Goal: Task Accomplishment & Management: Manage account settings

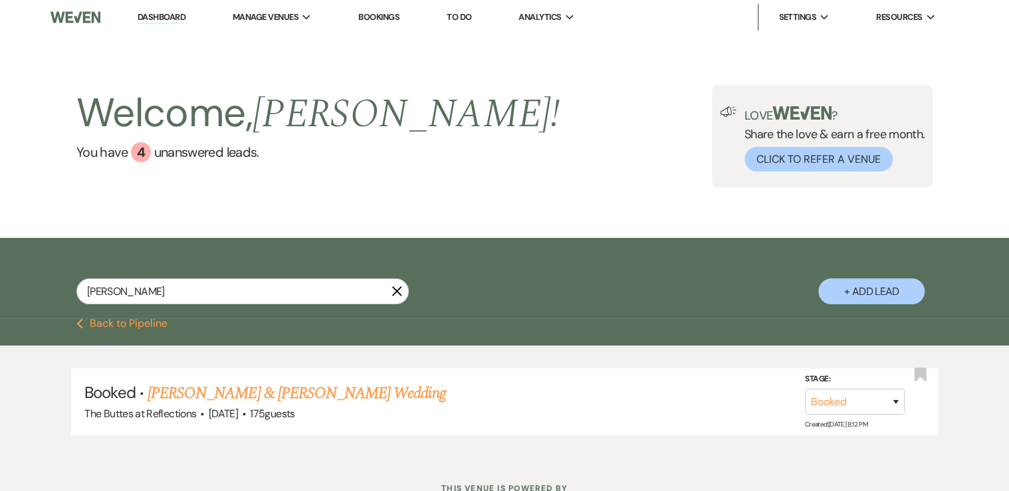
click at [156, 17] on link "Dashboard" at bounding box center [162, 17] width 48 height 13
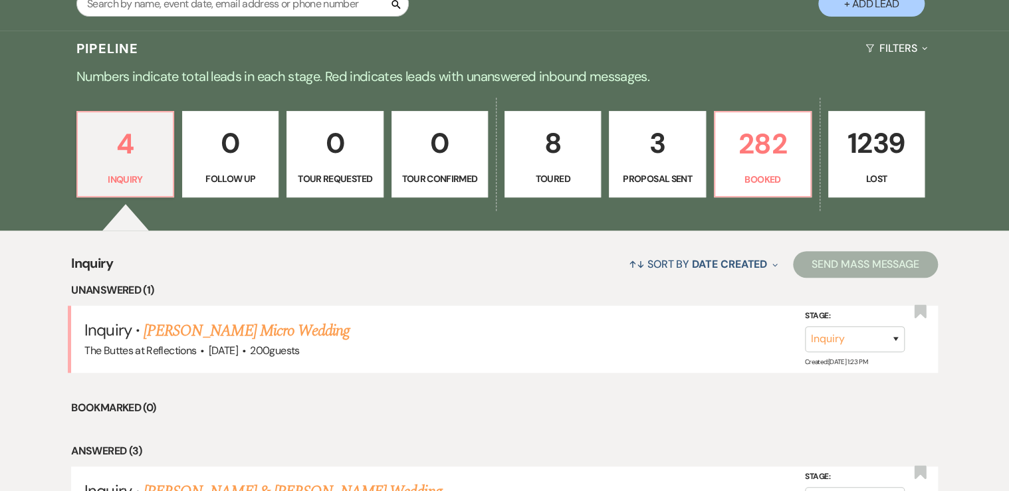
scroll to position [319, 0]
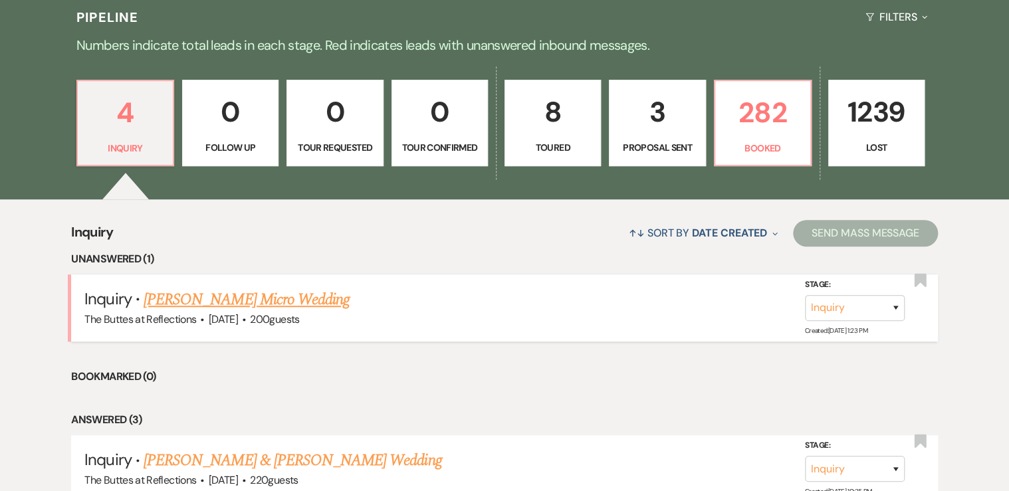
click at [245, 298] on link "[PERSON_NAME] Micro Wedding" at bounding box center [247, 300] width 206 height 24
select select "5"
select select "16"
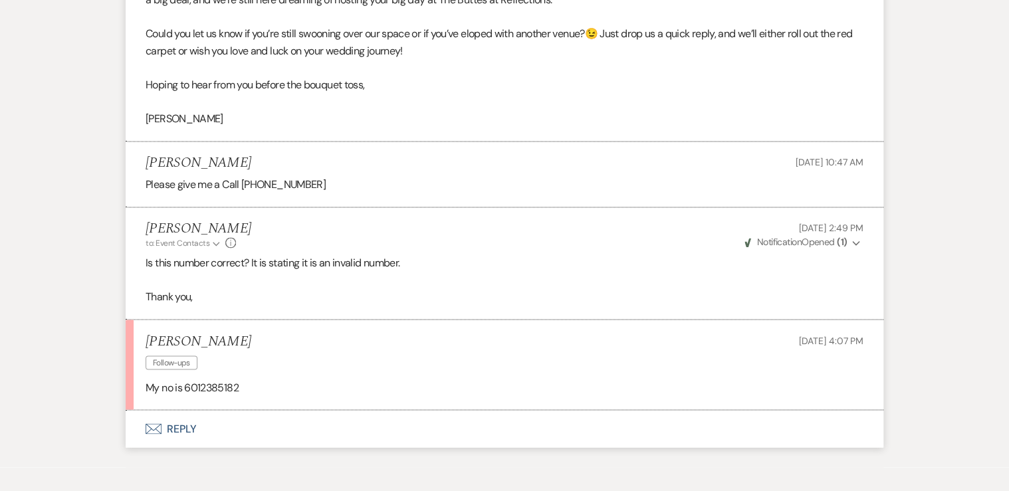
scroll to position [3453, 0]
